Goal: Find specific page/section: Find specific page/section

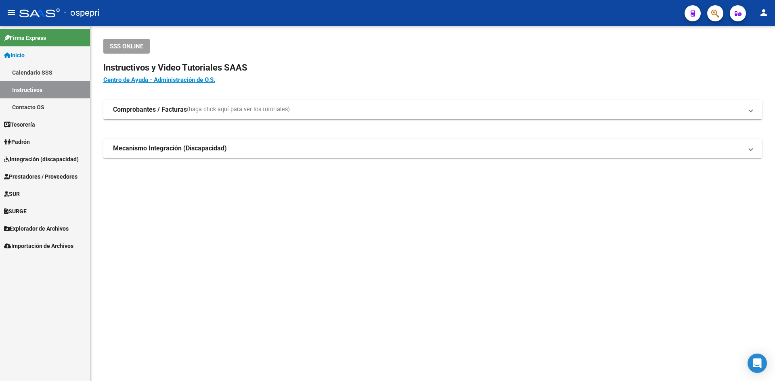
click at [61, 160] on span "Integración (discapacidad)" at bounding box center [41, 159] width 75 height 9
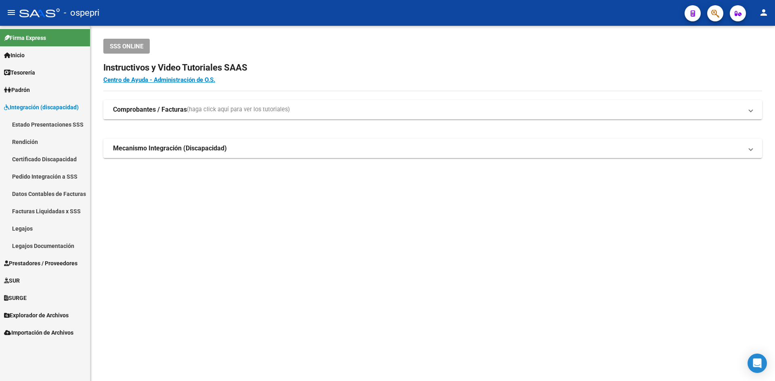
click at [58, 258] on link "Prestadores / Proveedores" at bounding box center [45, 263] width 90 height 17
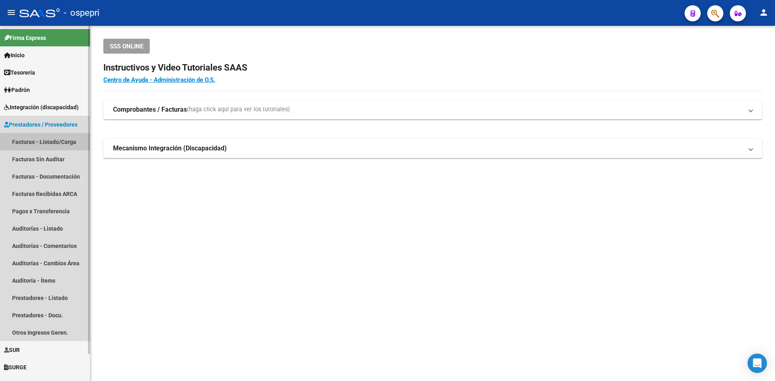
click at [52, 135] on link "Facturas - Listado/Carga" at bounding box center [45, 141] width 90 height 17
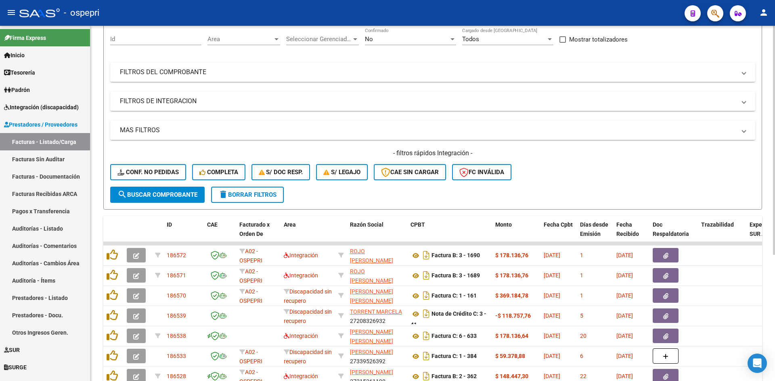
scroll to position [121, 0]
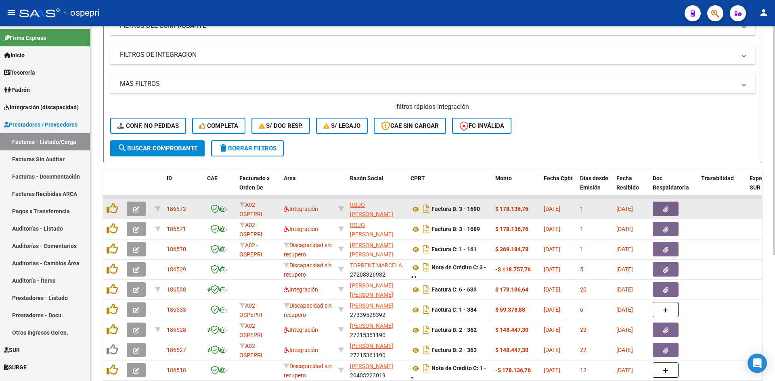
click at [138, 207] on icon "button" at bounding box center [136, 210] width 6 height 6
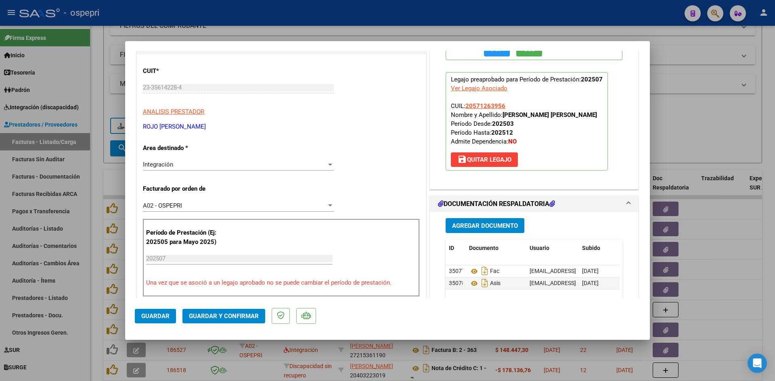
scroll to position [81, 0]
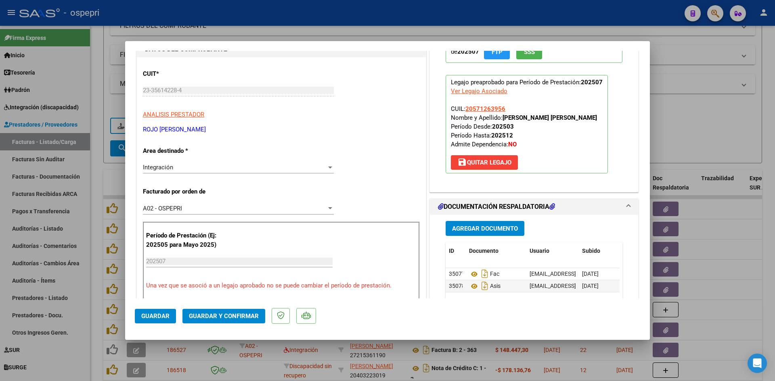
type input "$ 0,00"
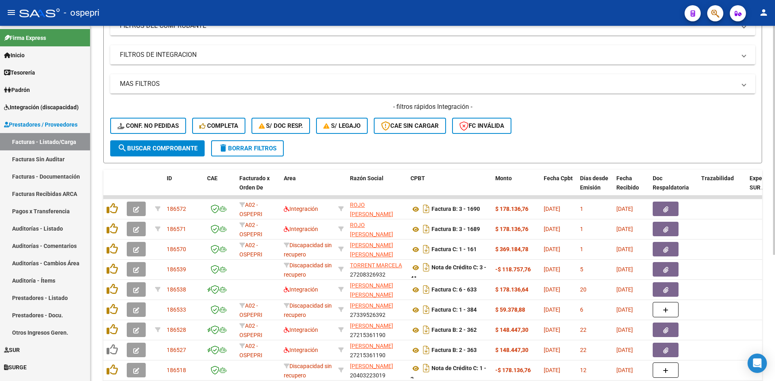
scroll to position [0, 0]
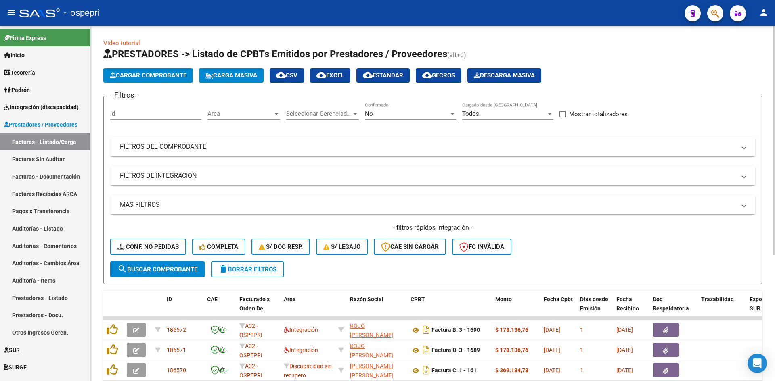
click at [510, 144] on mat-panel-title "FILTROS DEL COMPROBANTE" at bounding box center [428, 146] width 616 height 9
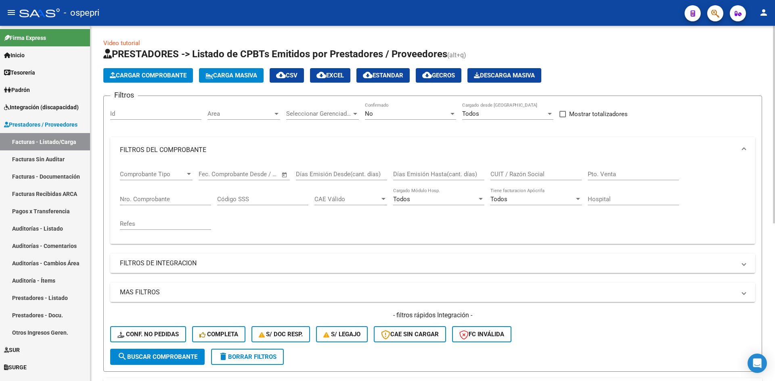
click at [502, 174] on input "CUIT / Razón Social" at bounding box center [535, 174] width 91 height 7
paste input "23-35614228-4"
click at [499, 175] on input "23-35614228-4" at bounding box center [535, 174] width 91 height 7
click at [527, 174] on input "2335614228-4" at bounding box center [535, 174] width 91 height 7
type input "23356142284"
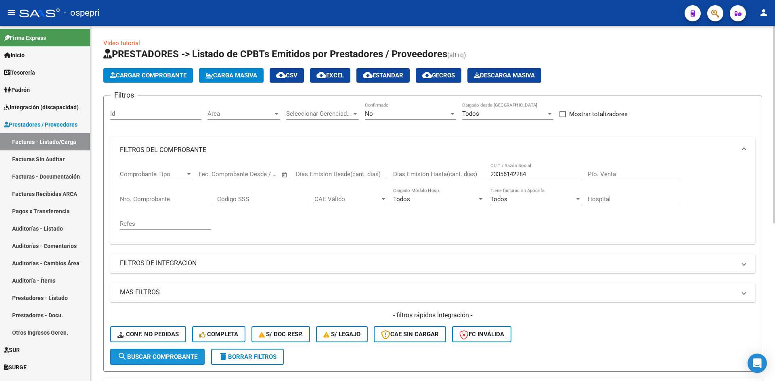
click at [182, 354] on span "search Buscar Comprobante" at bounding box center [157, 356] width 80 height 7
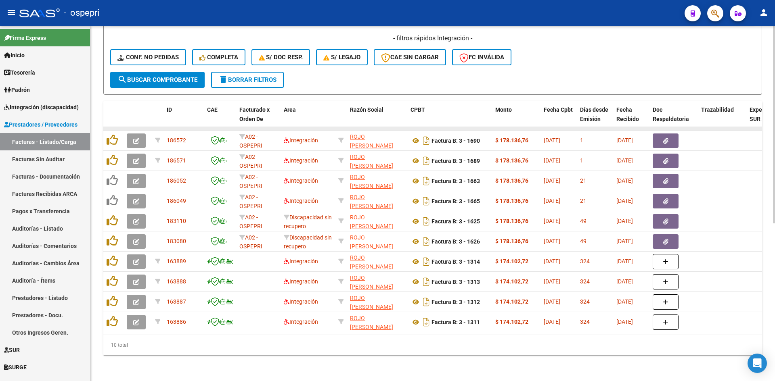
scroll to position [282, 0]
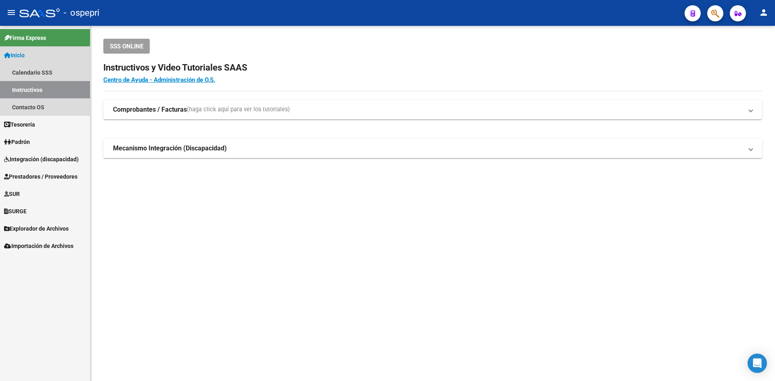
click at [22, 54] on span "Inicio" at bounding box center [14, 55] width 21 height 9
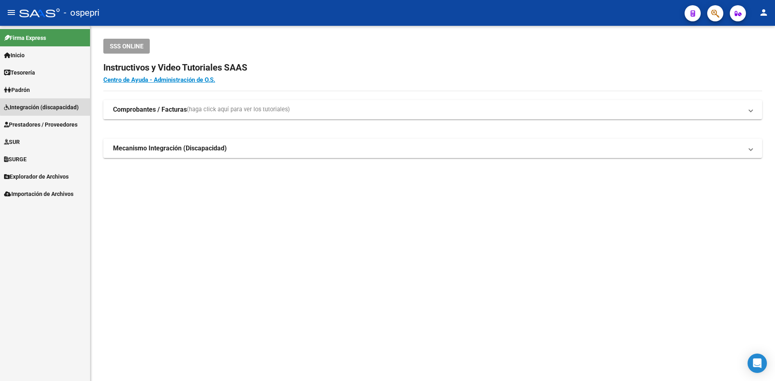
click at [52, 106] on span "Integración (discapacidad)" at bounding box center [41, 107] width 75 height 9
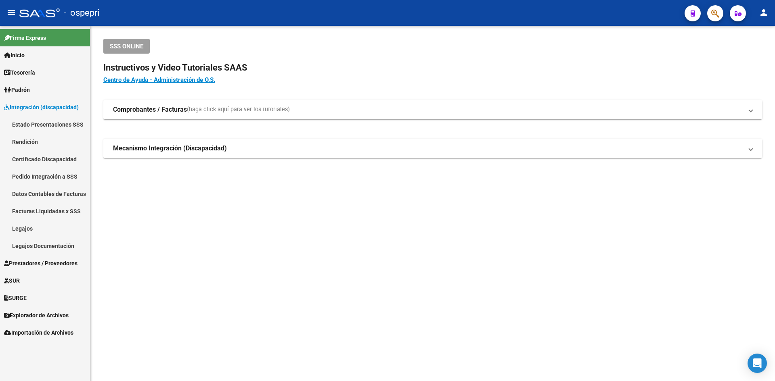
click at [29, 228] on link "Legajos" at bounding box center [45, 228] width 90 height 17
